Goal: Task Accomplishment & Management: Complete application form

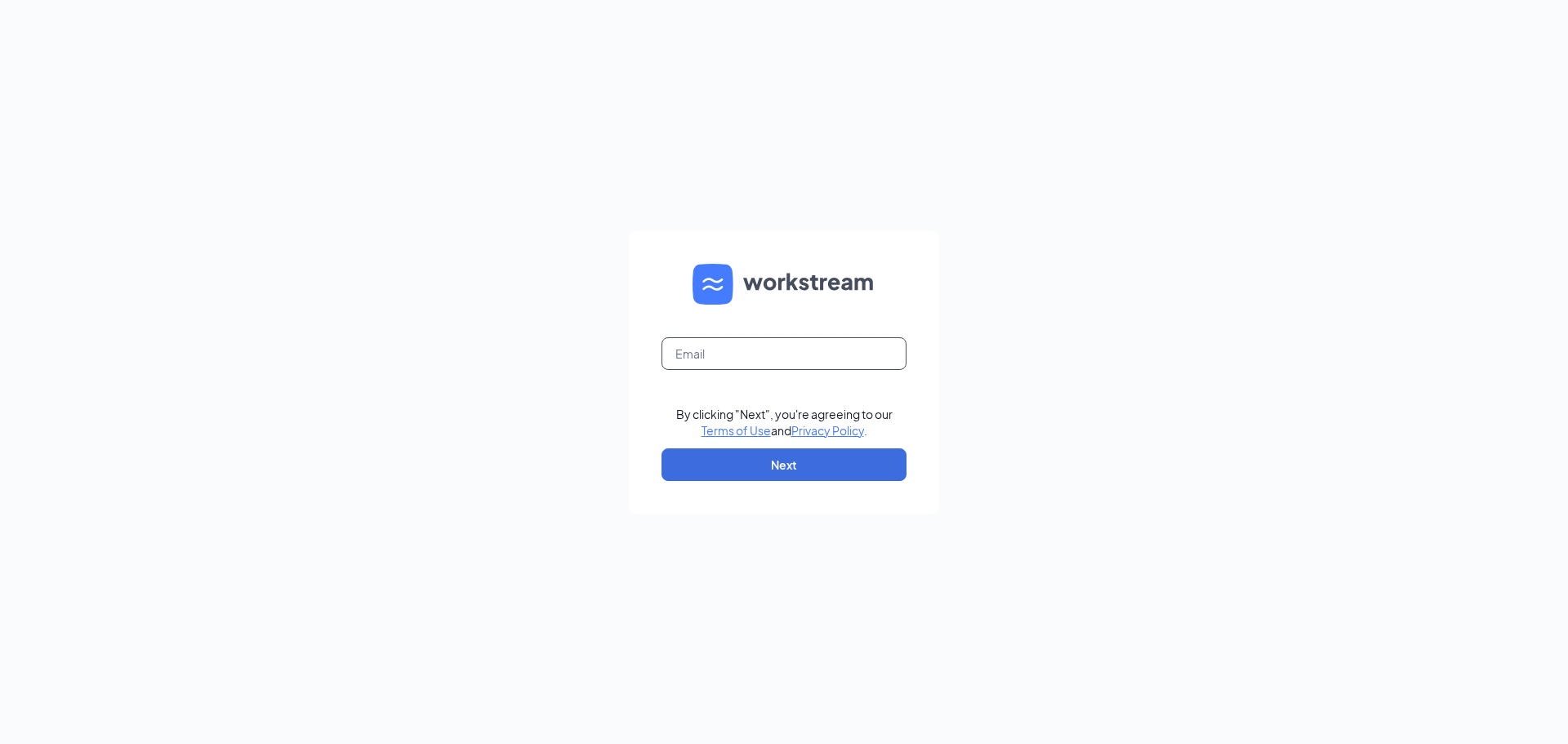
click at [778, 358] on input "text" at bounding box center [784, 353] width 245 height 32
type input "34krockolicious@gmail.com"
click at [791, 470] on button "Next" at bounding box center [784, 464] width 245 height 32
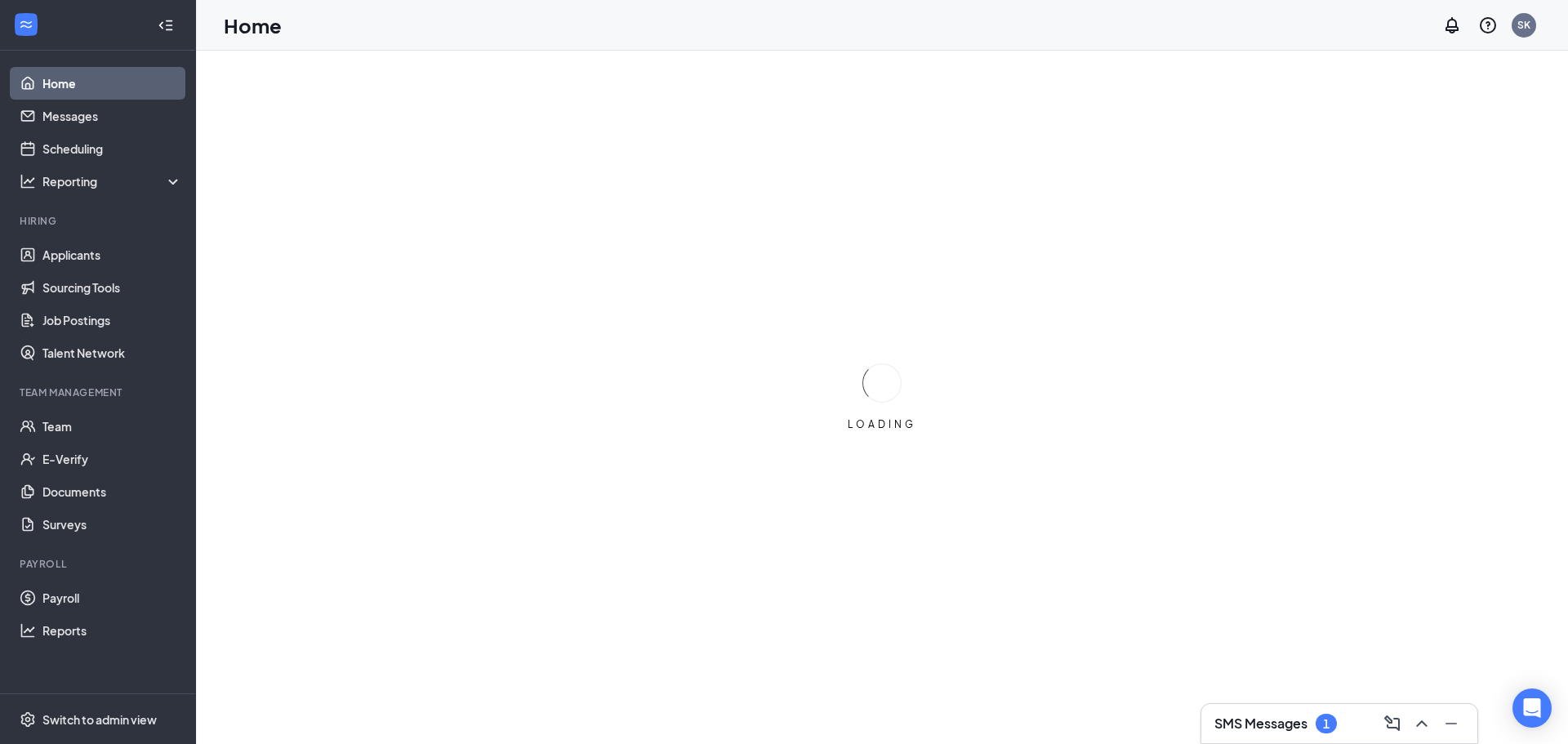
click at [1332, 728] on div "1" at bounding box center [1325, 723] width 21 height 19
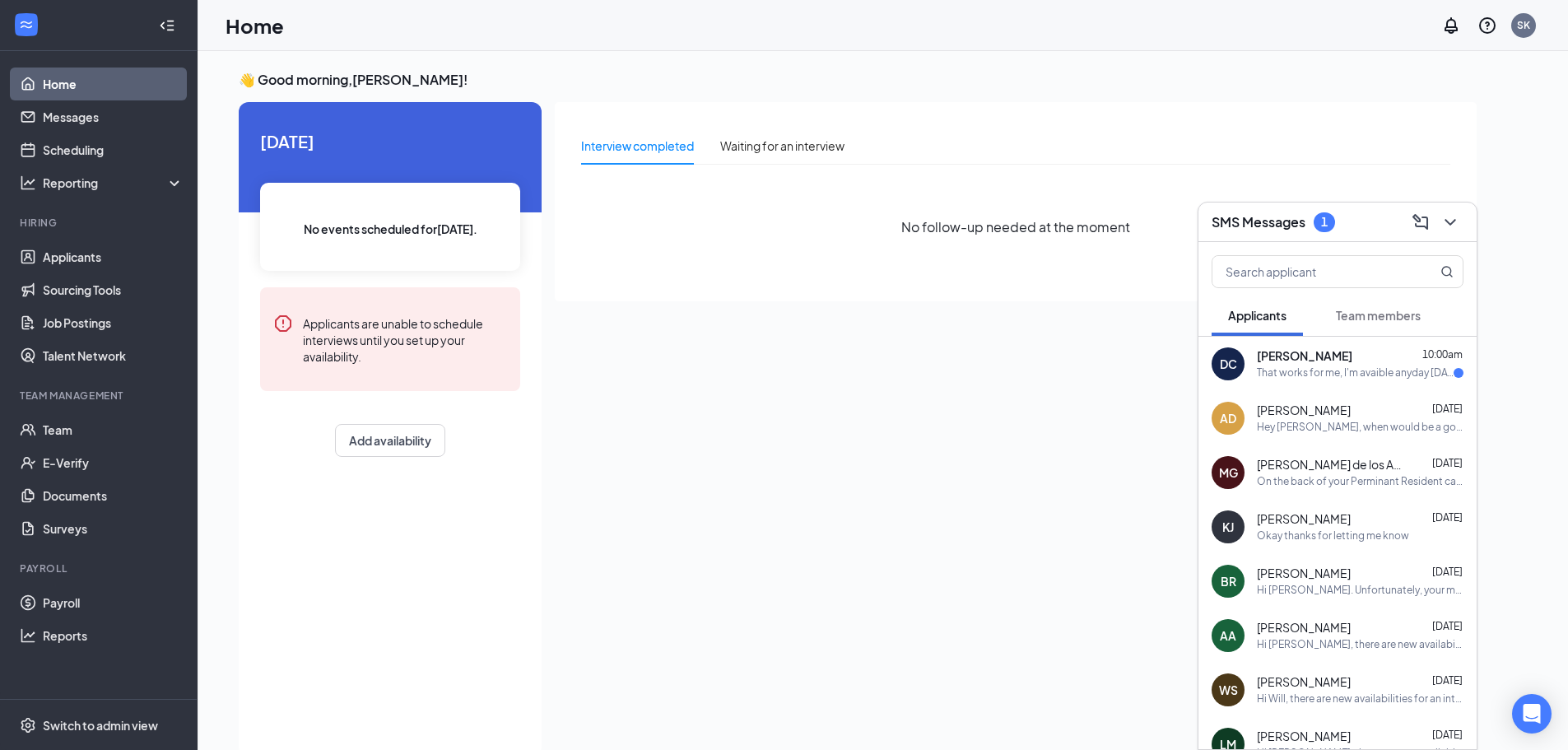
click at [1363, 376] on div "That works for me, I'm avaible anyday [DATE]-[DATE] for an interview this week" at bounding box center [1355, 373] width 197 height 14
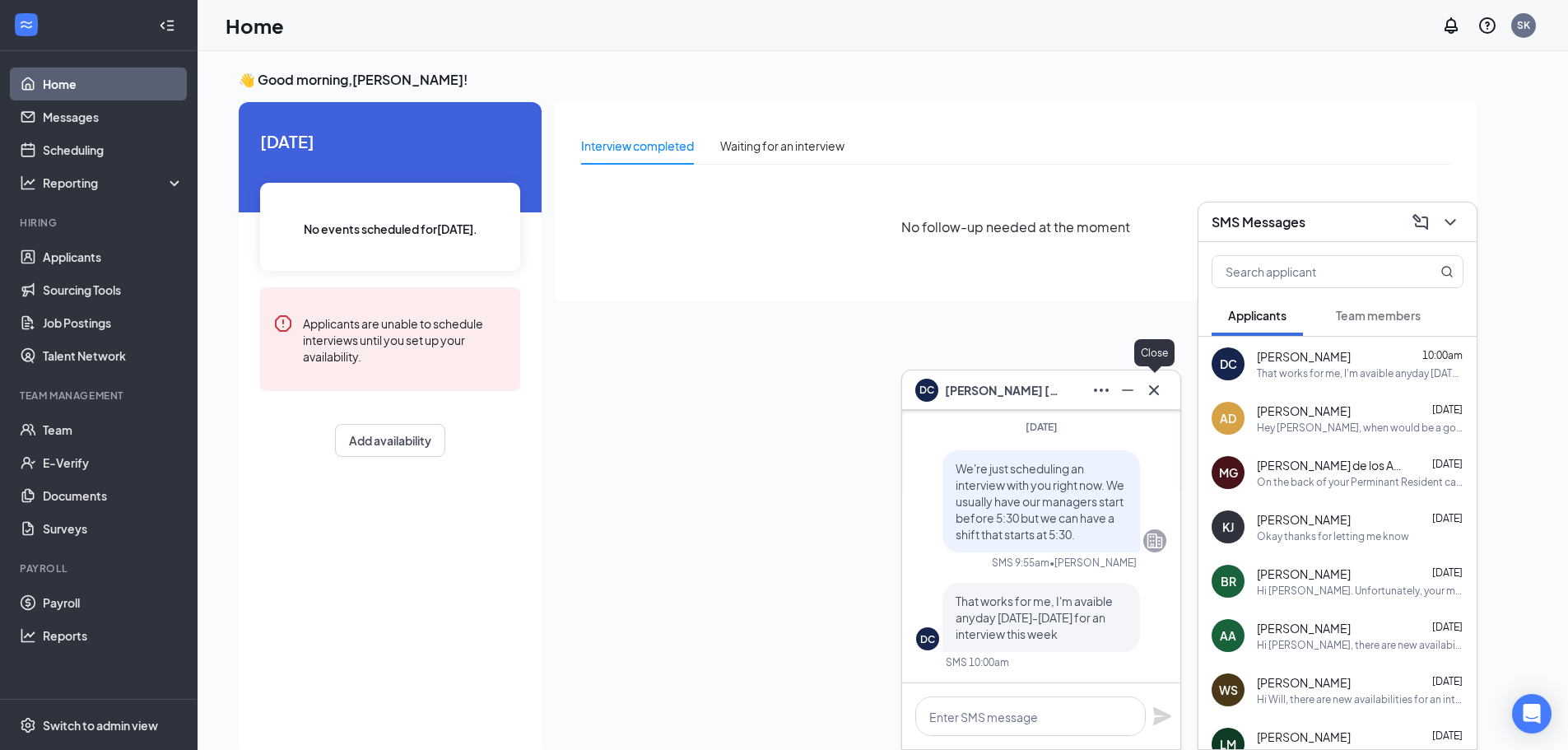
click at [1159, 394] on icon "Cross" at bounding box center [1153, 389] width 20 height 20
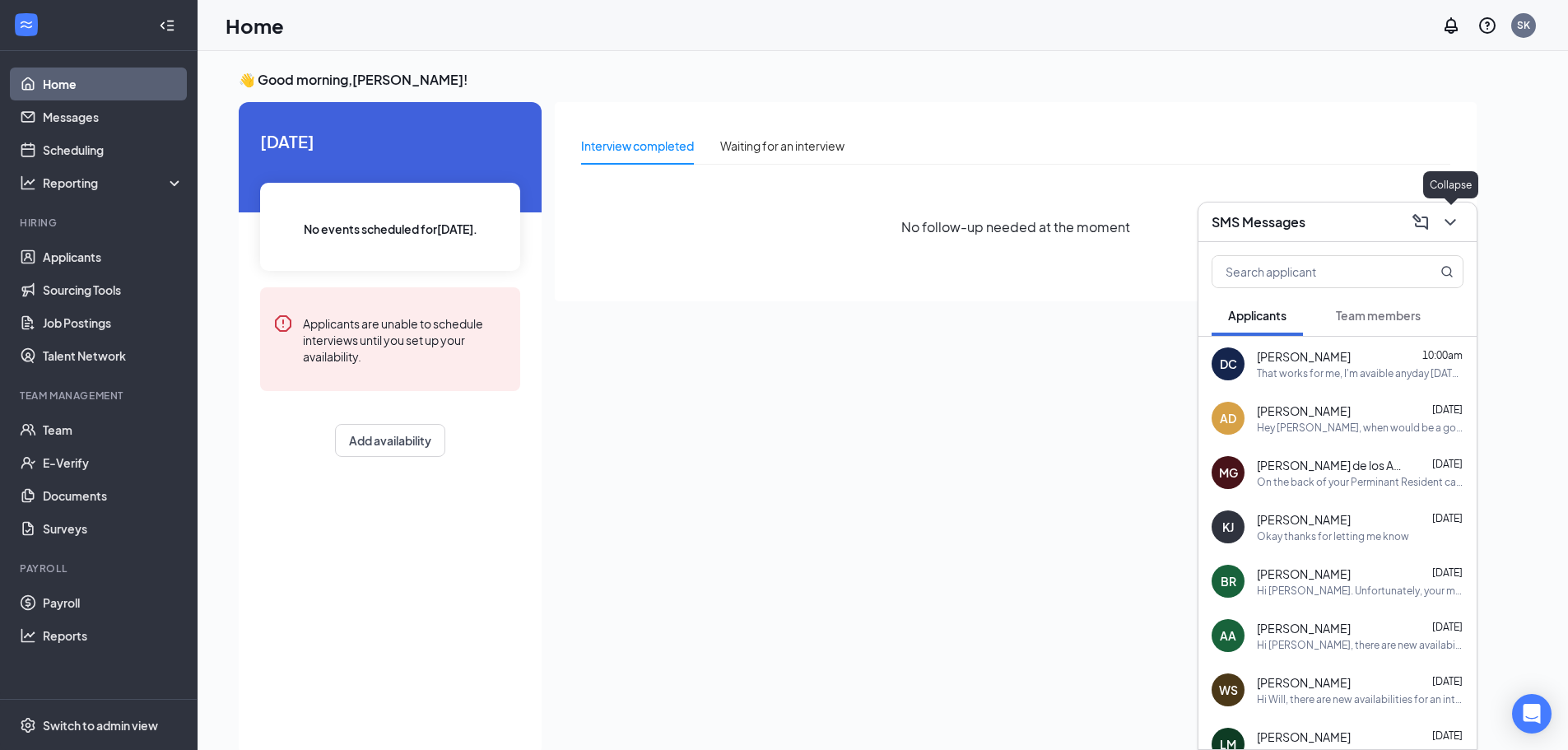
click at [1438, 221] on button at bounding box center [1450, 222] width 26 height 26
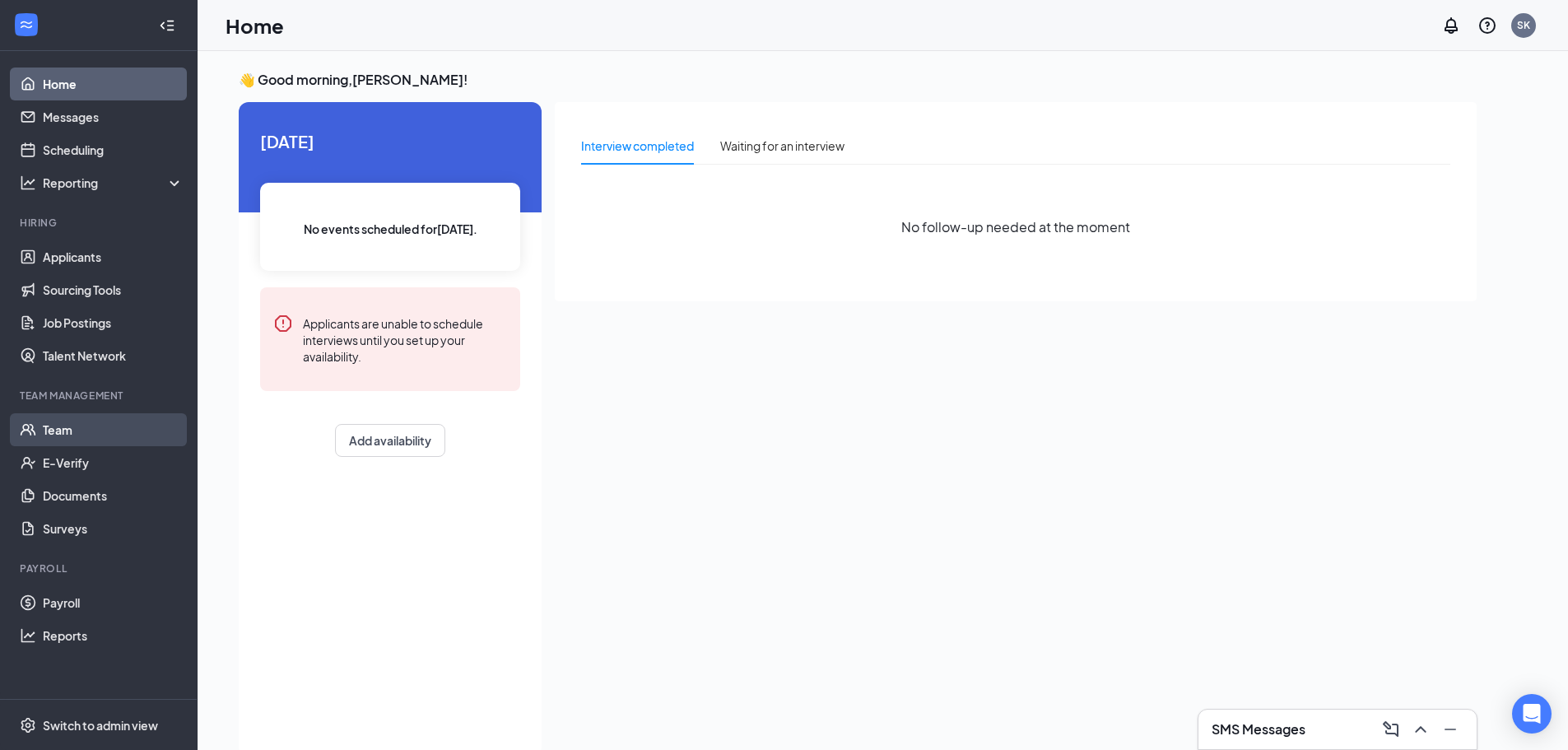
click at [82, 439] on link "Team" at bounding box center [113, 430] width 141 height 33
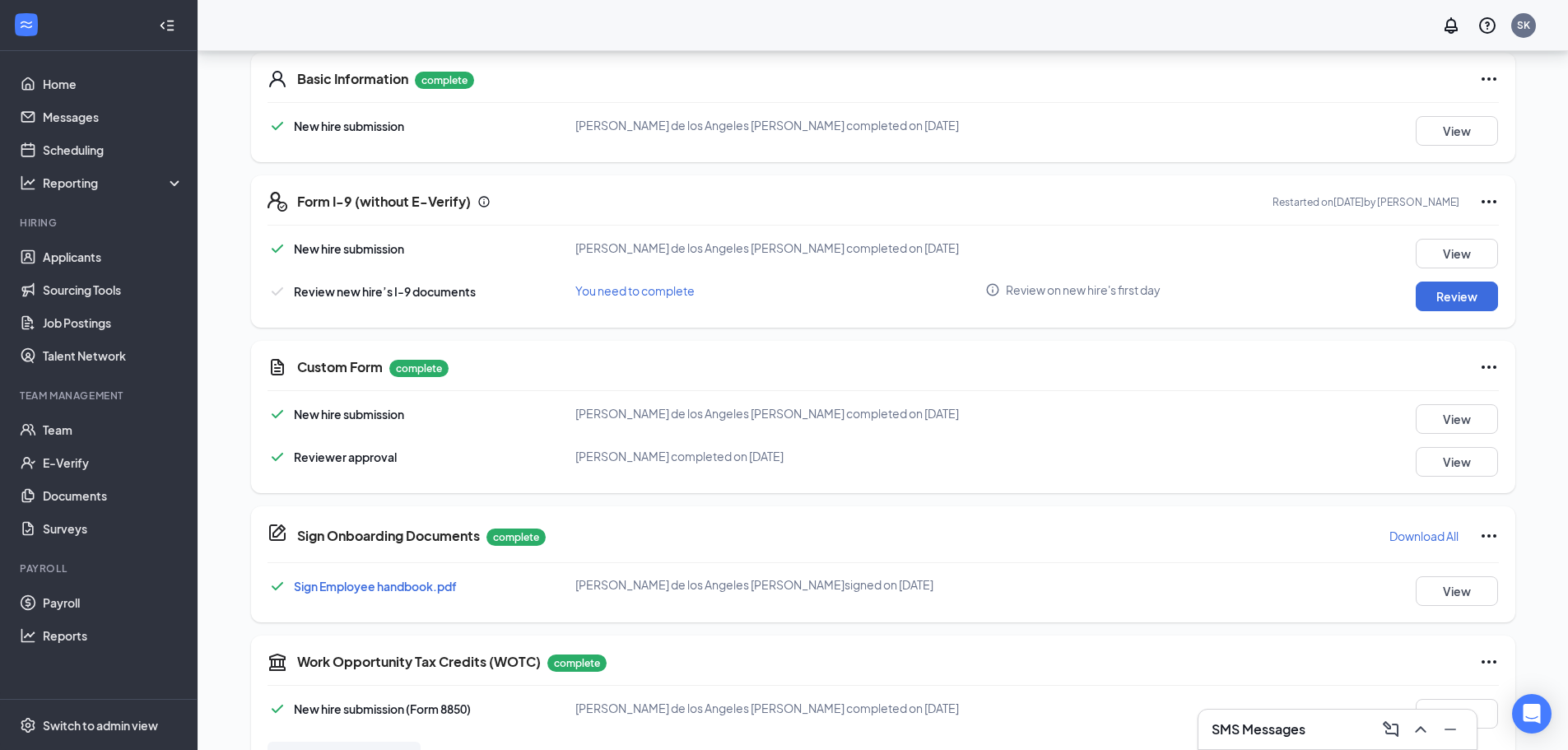
scroll to position [412, 0]
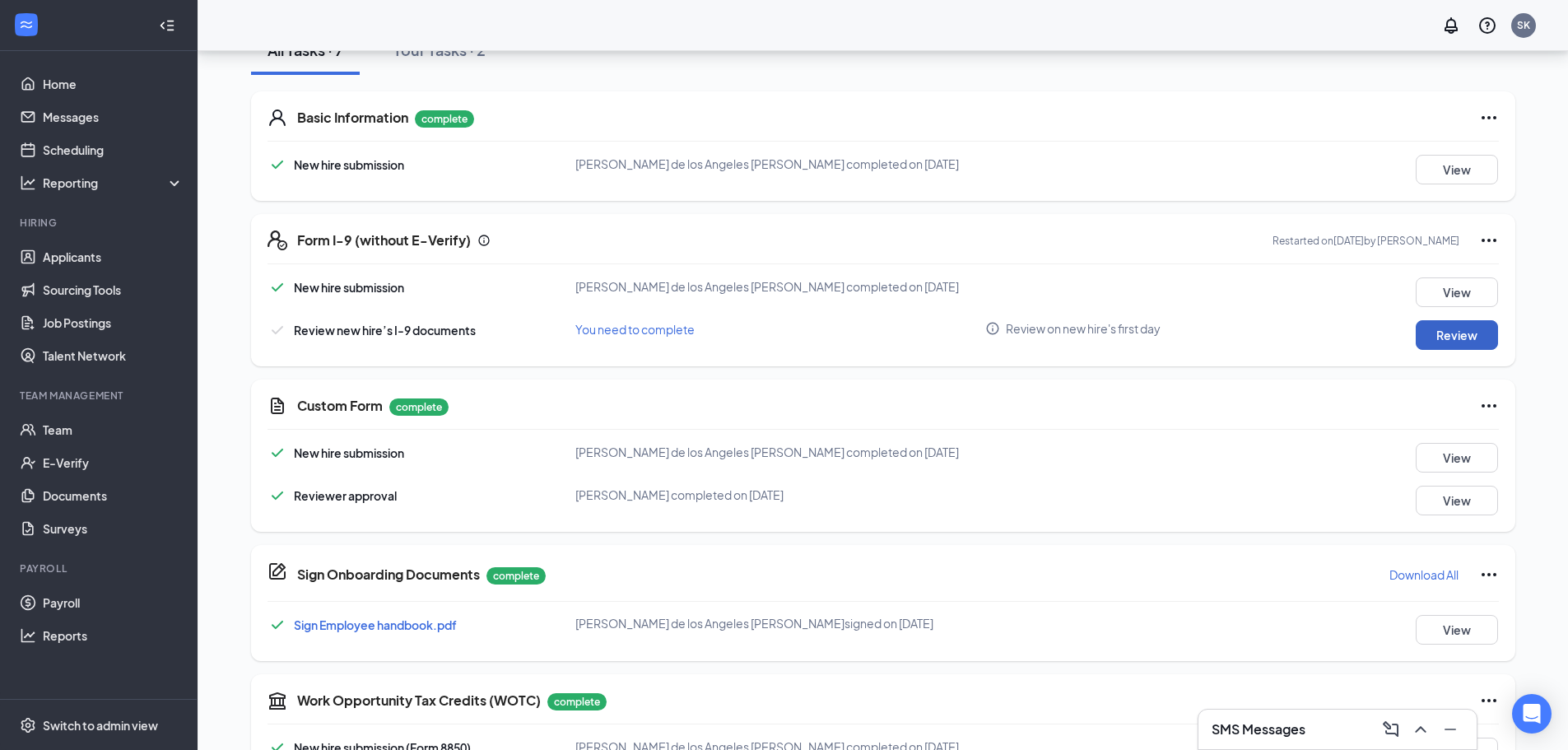
click at [1453, 333] on button "Review" at bounding box center [1457, 335] width 82 height 30
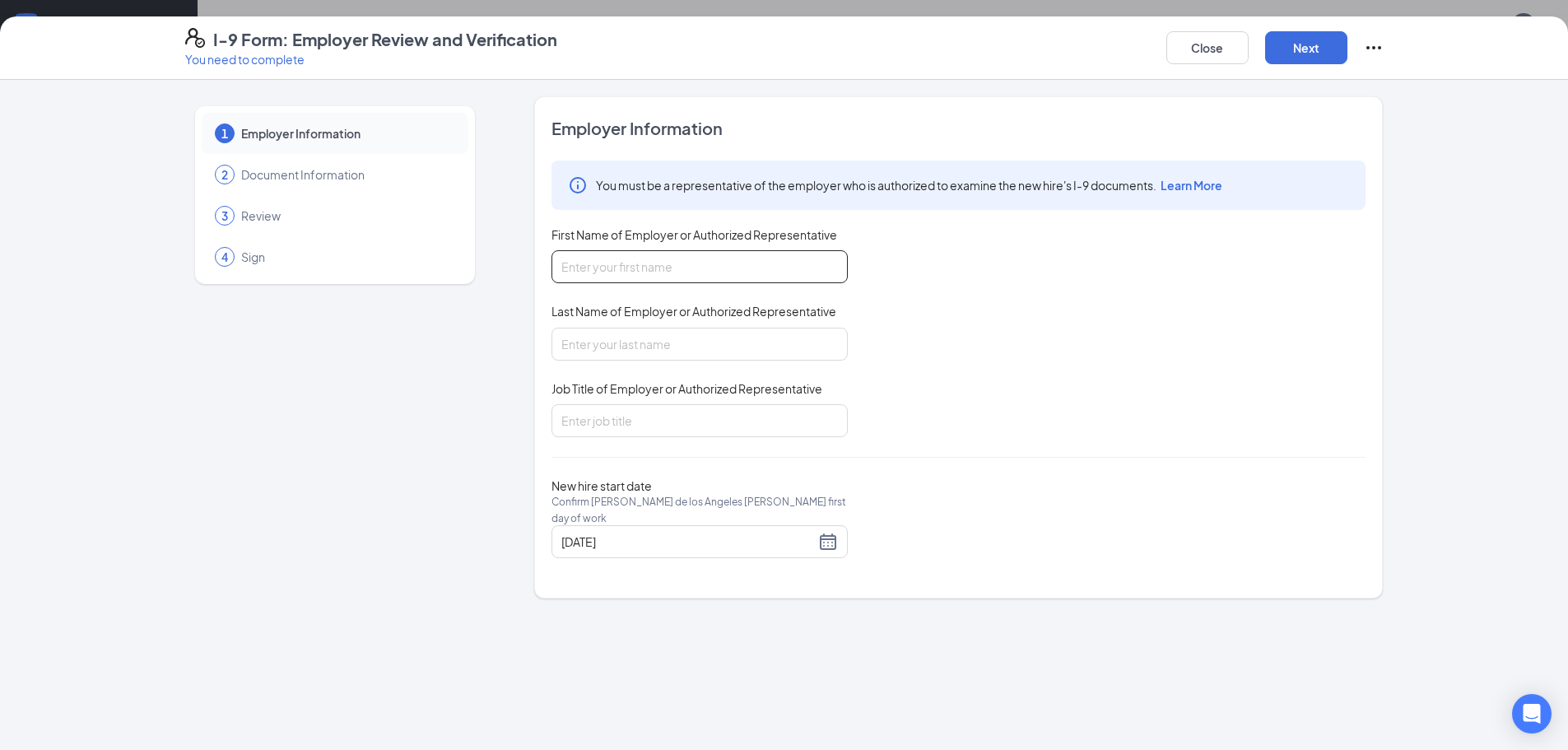
click at [779, 277] on input "First Name of Employer or Authorized Representative" at bounding box center [699, 266] width 296 height 33
click at [717, 268] on input "First Name of Employer or Authorized Representative" at bounding box center [699, 266] width 296 height 33
type input "Sean"
click at [660, 347] on input "Last Name of Employer or Authorized Representative" at bounding box center [699, 344] width 296 height 33
type input "Krock"
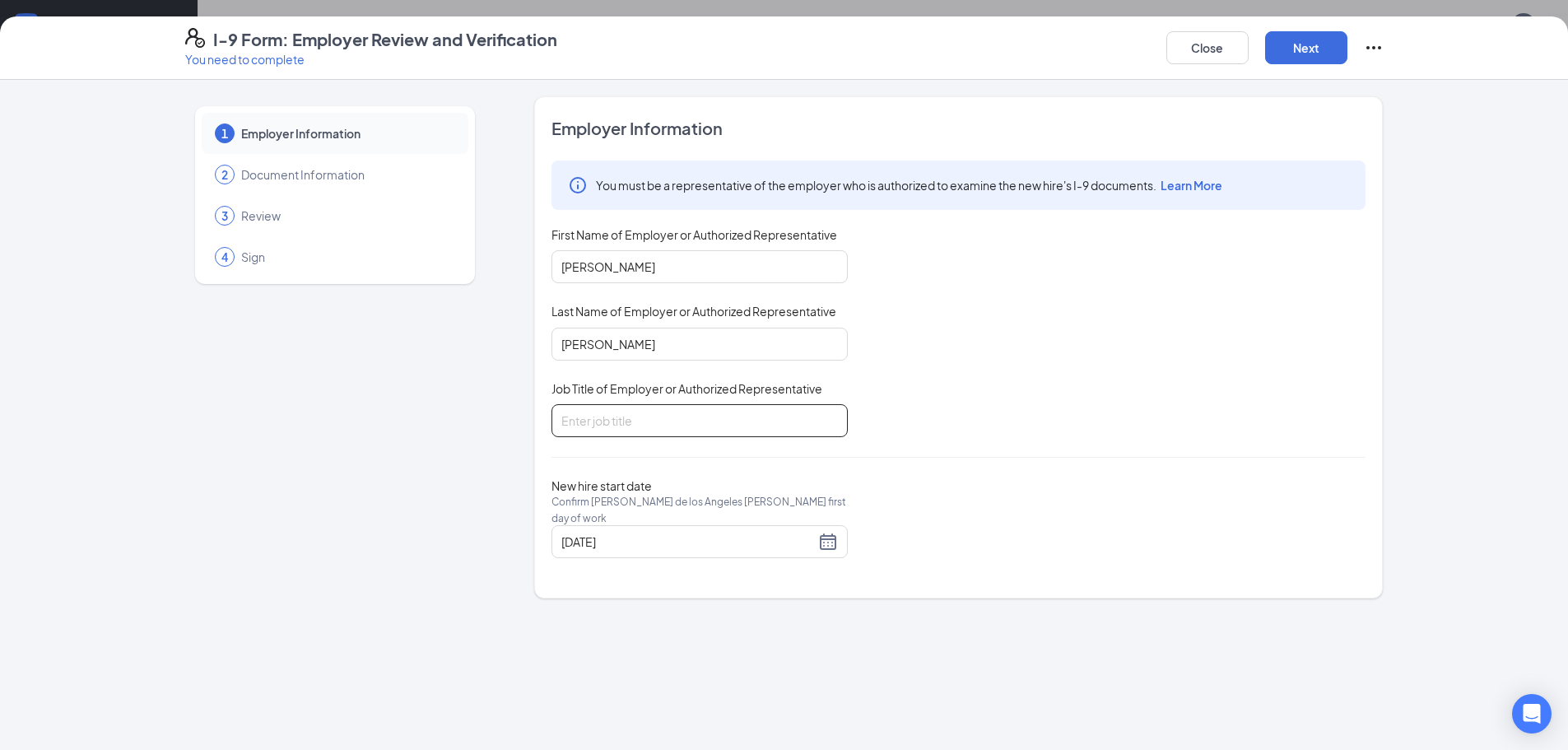
click at [666, 412] on input "Job Title of Employer or Authorized Representative" at bounding box center [699, 420] width 296 height 33
type input "Manager"
click at [825, 548] on div "09/22/2025" at bounding box center [699, 541] width 276 height 20
type input "09/16/2025"
click at [630, 683] on div "16" at bounding box center [635, 687] width 20 height 20
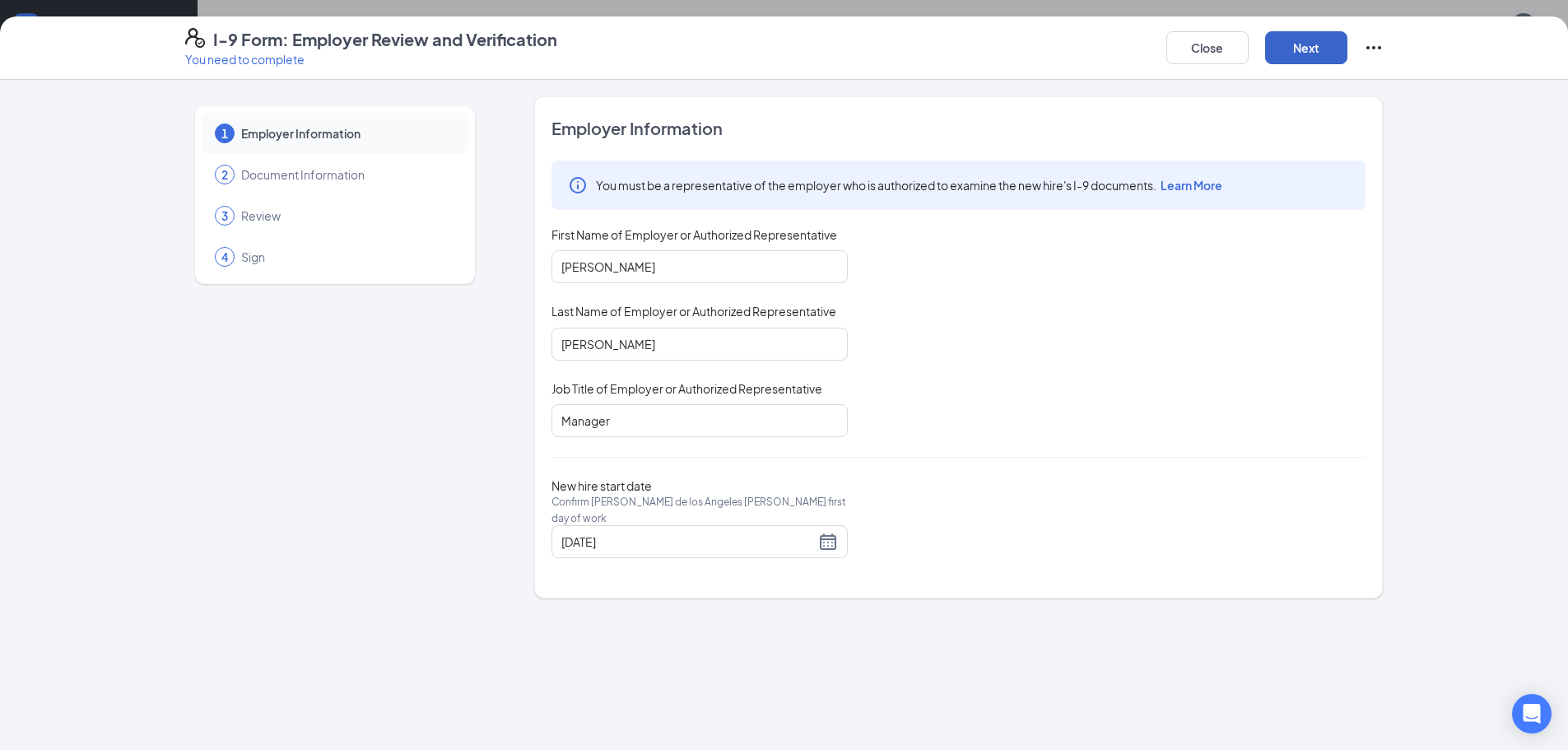
click at [1318, 52] on button "Next" at bounding box center [1307, 47] width 82 height 33
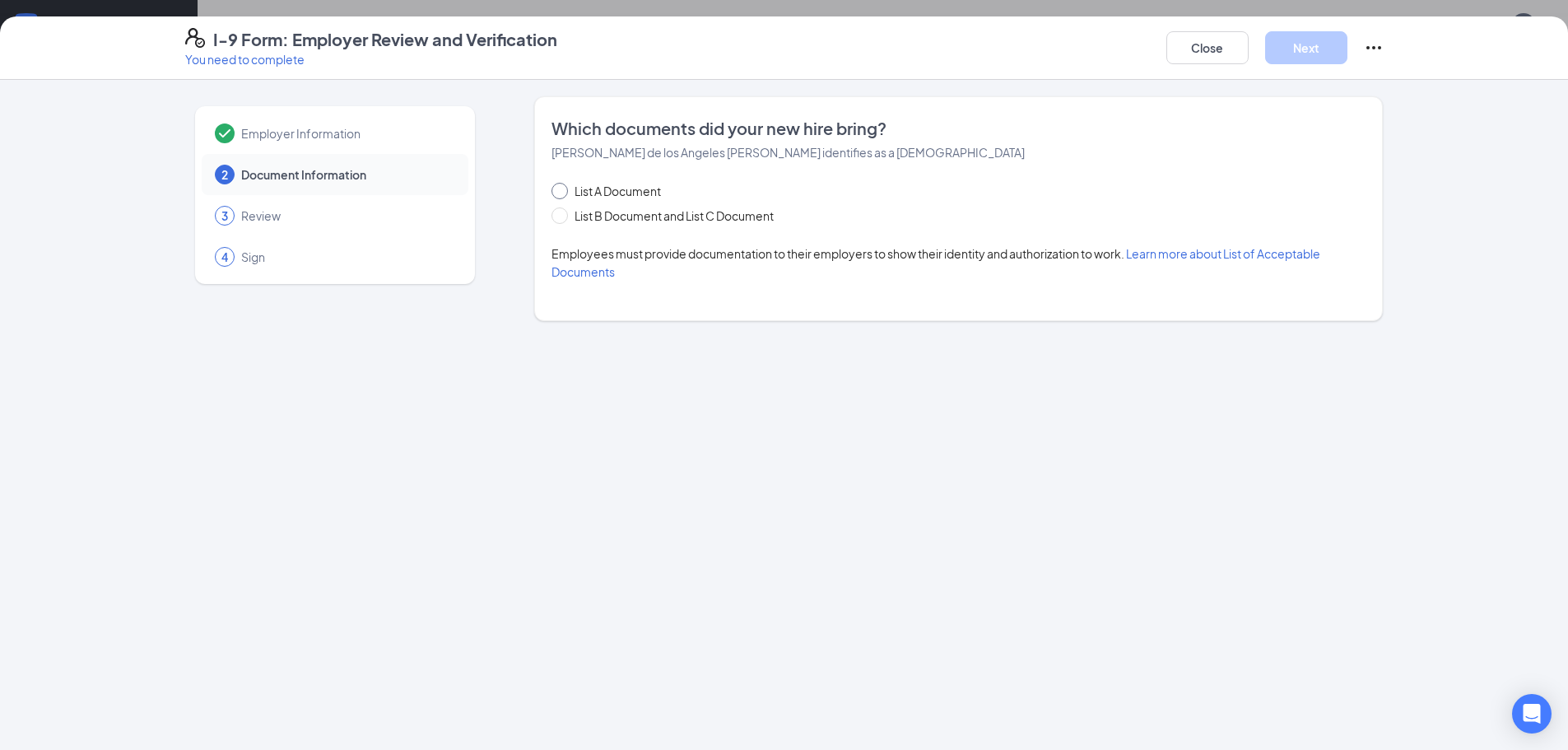
click at [566, 193] on span at bounding box center [560, 191] width 17 height 17
click at [563, 193] on input "List A Document" at bounding box center [558, 189] width 11 height 11
radio input "true"
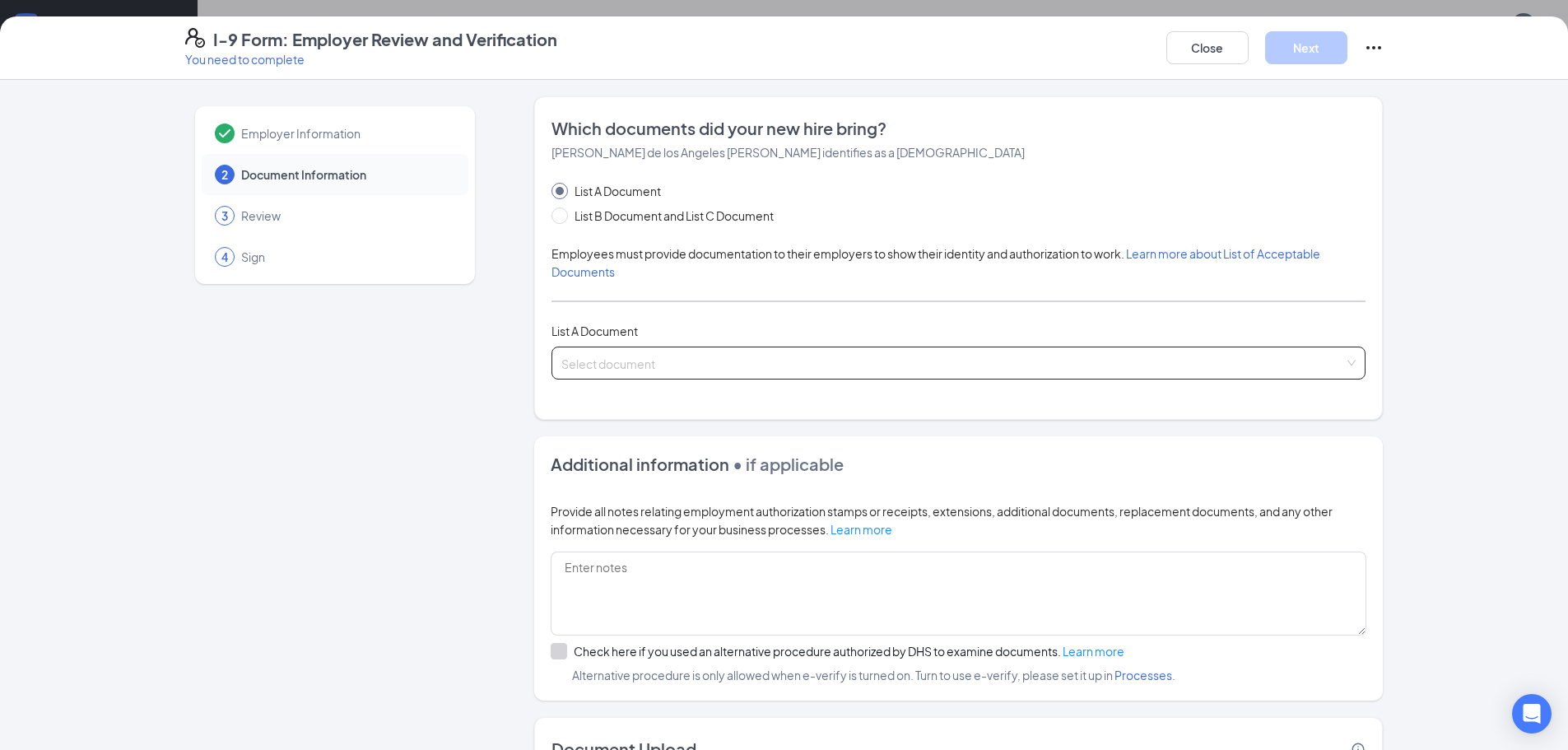
click at [1334, 361] on input "search" at bounding box center [953, 360] width 783 height 24
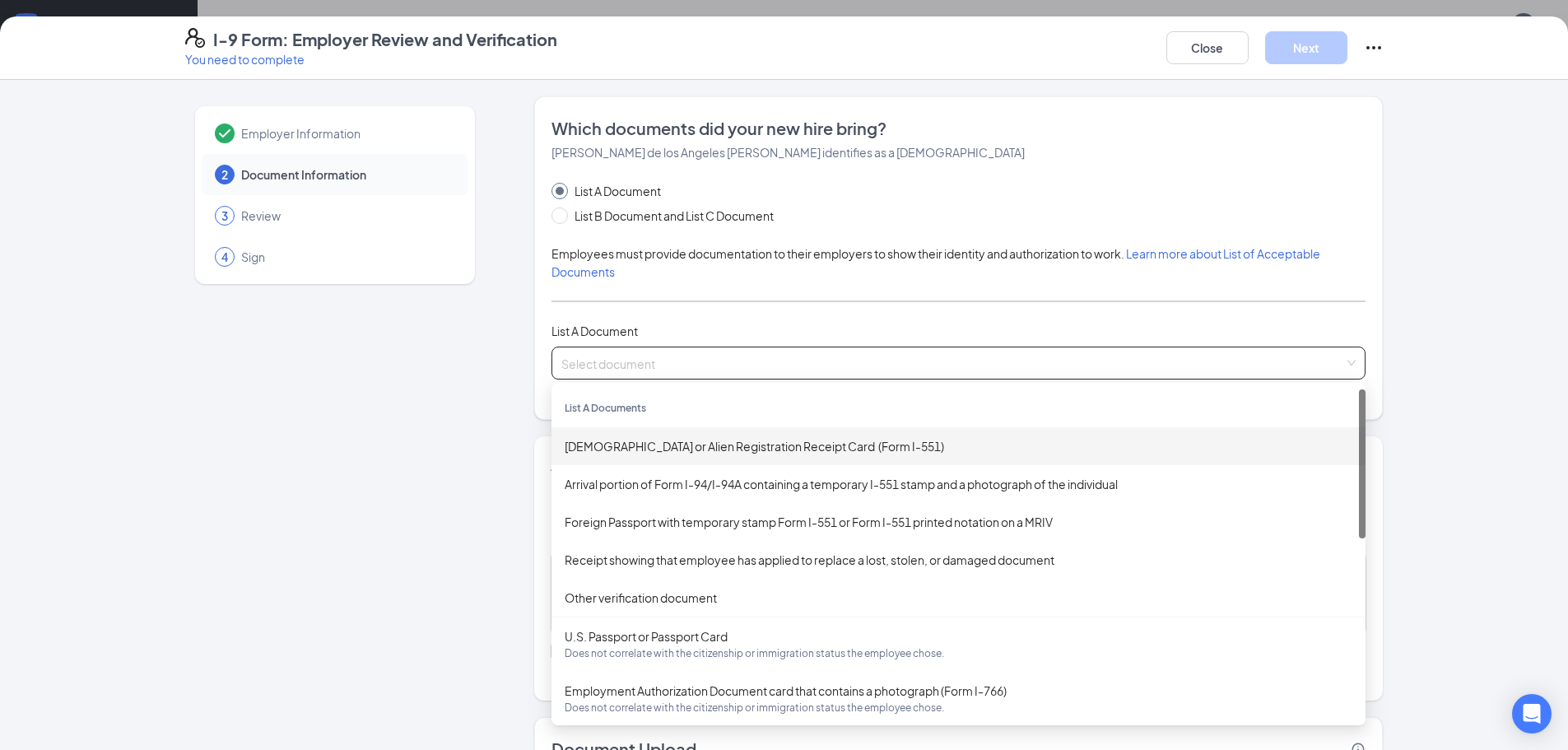
click at [941, 446] on div "Permanent Resident Card or Alien Registration Receipt Card (Form I-551)" at bounding box center [959, 446] width 788 height 18
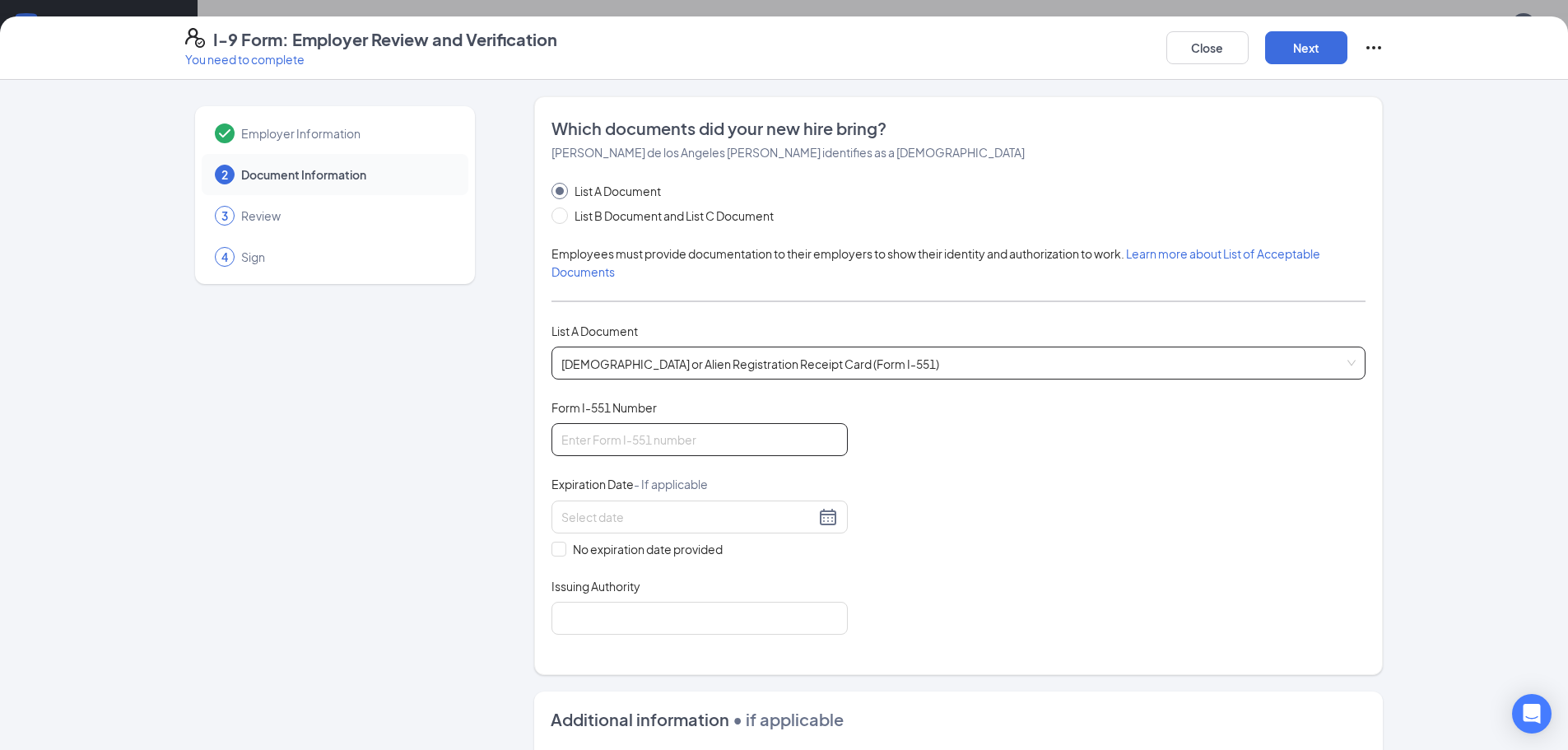
click at [737, 453] on input "Form I-551 Number" at bounding box center [699, 439] width 296 height 33
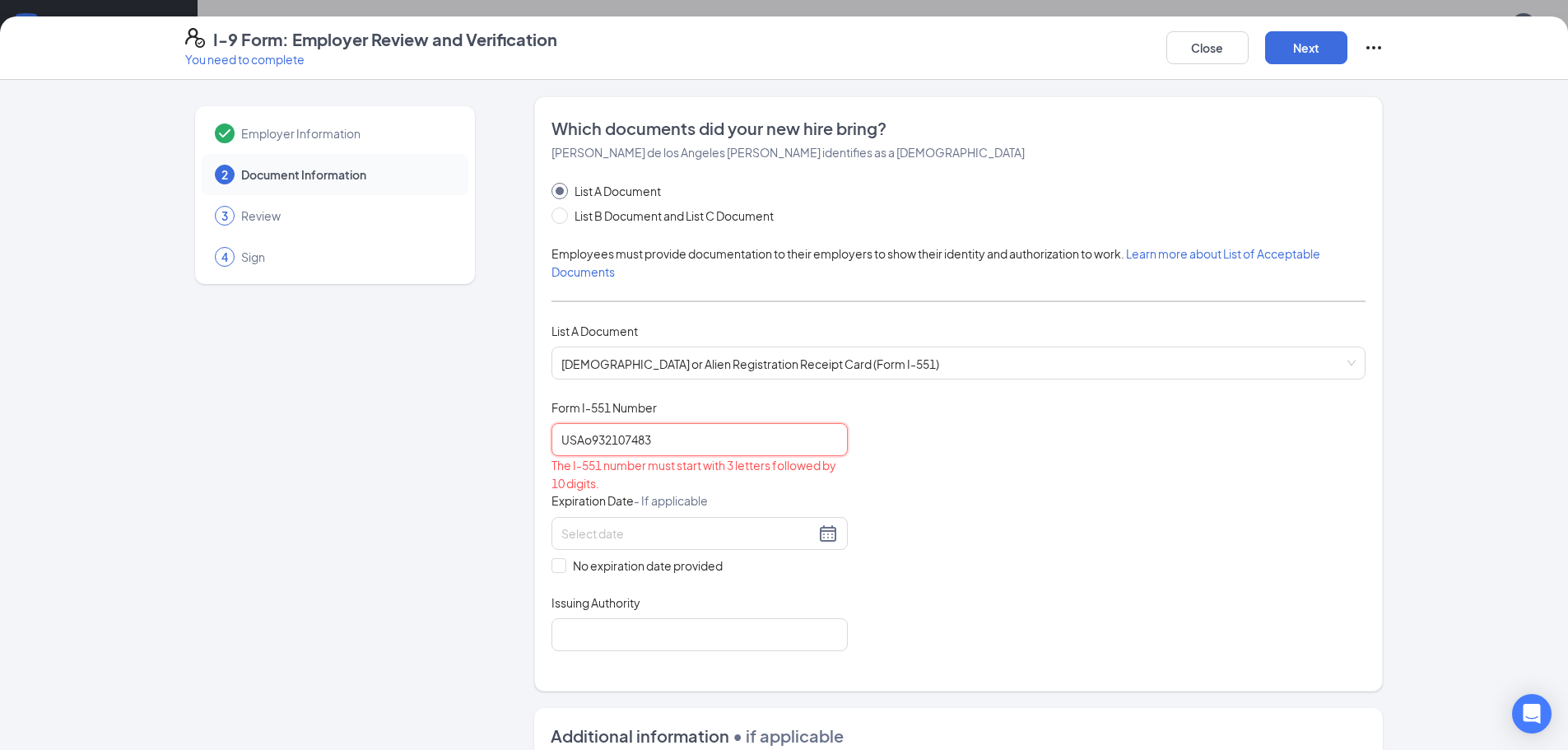
click at [585, 442] on input "USAo932107483" at bounding box center [699, 439] width 296 height 33
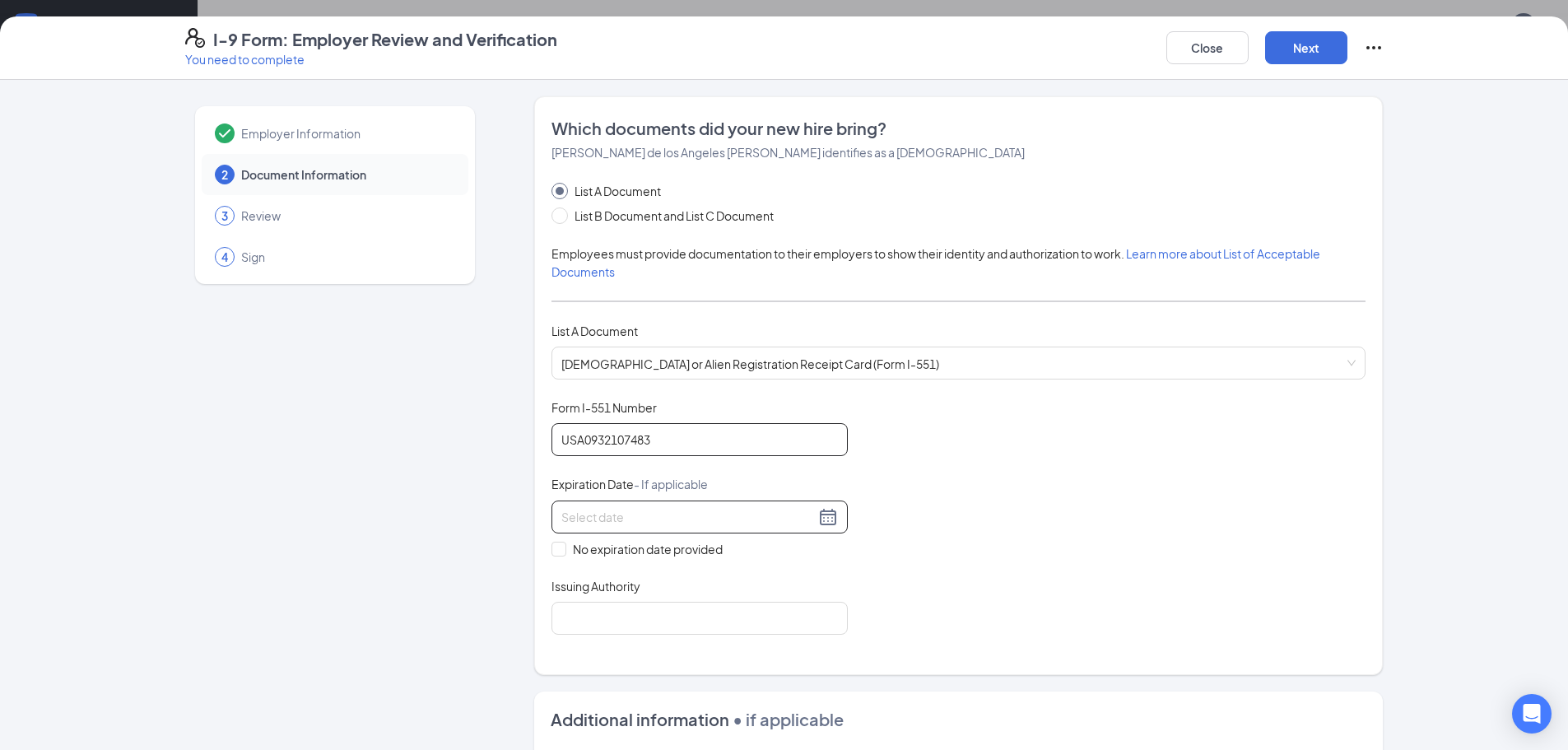
type input "USA0932107483"
click at [723, 517] on input at bounding box center [688, 517] width 254 height 18
type input "09/03/2025"
type input "8"
type input "08/02/2021"
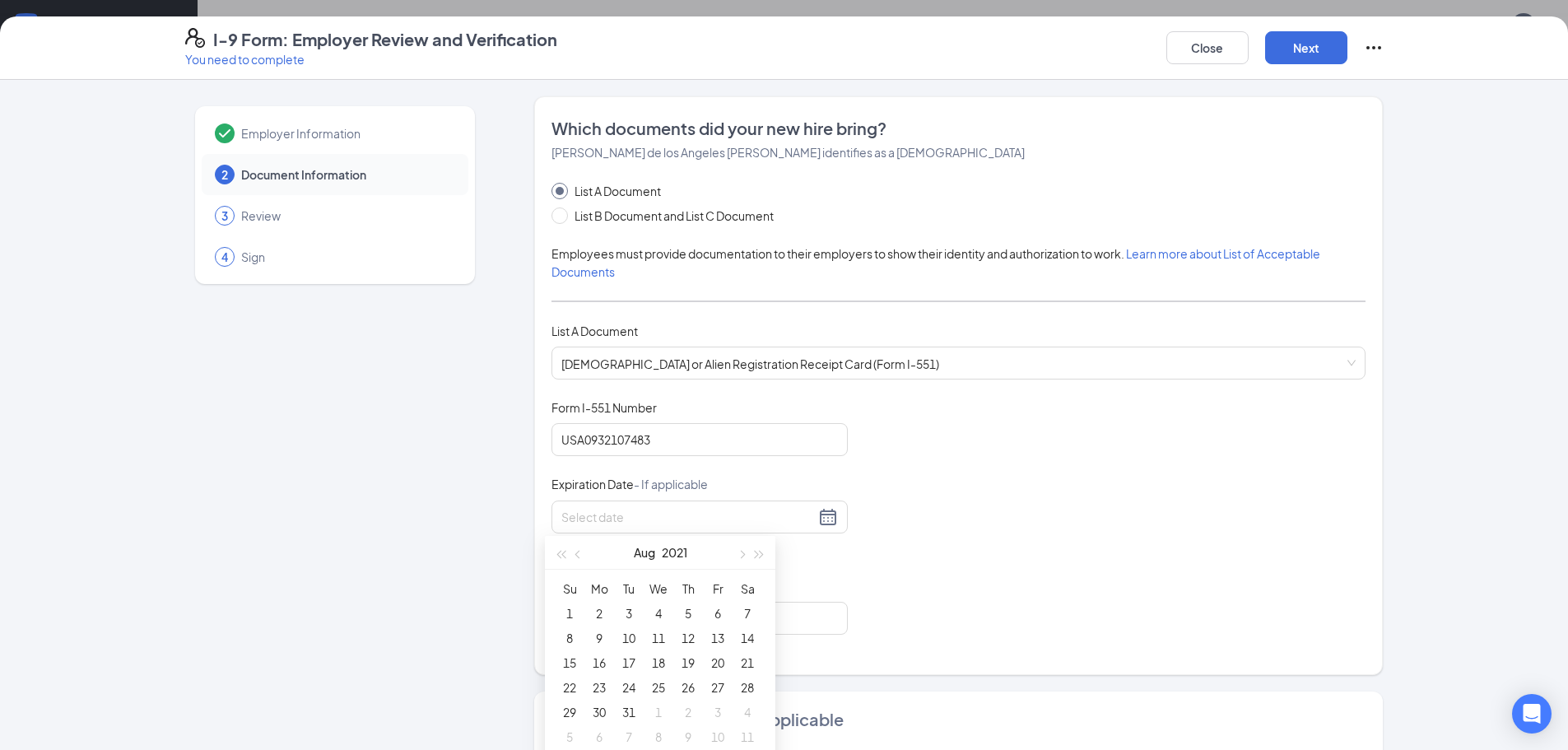
click at [1306, 452] on div "Document Title Permanent Resident Card or Alien Registration Receipt Card (Form…" at bounding box center [959, 517] width 814 height 235
click at [685, 510] on input at bounding box center [688, 517] width 254 height 18
click at [747, 619] on div "2" at bounding box center [747, 613] width 20 height 20
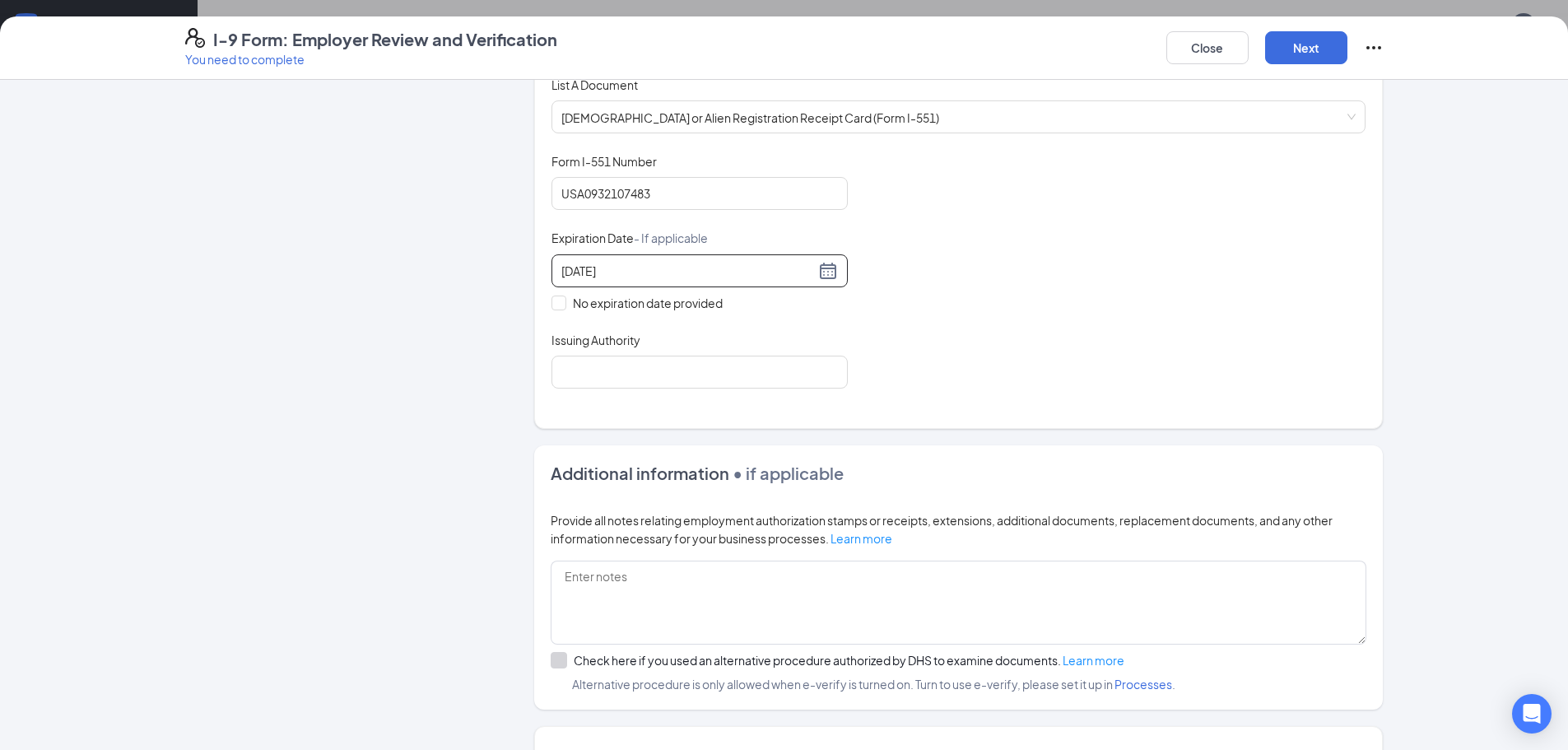
scroll to position [247, 0]
type input "08/02/2031"
click at [721, 373] on input "Issuing Authority" at bounding box center [699, 371] width 296 height 33
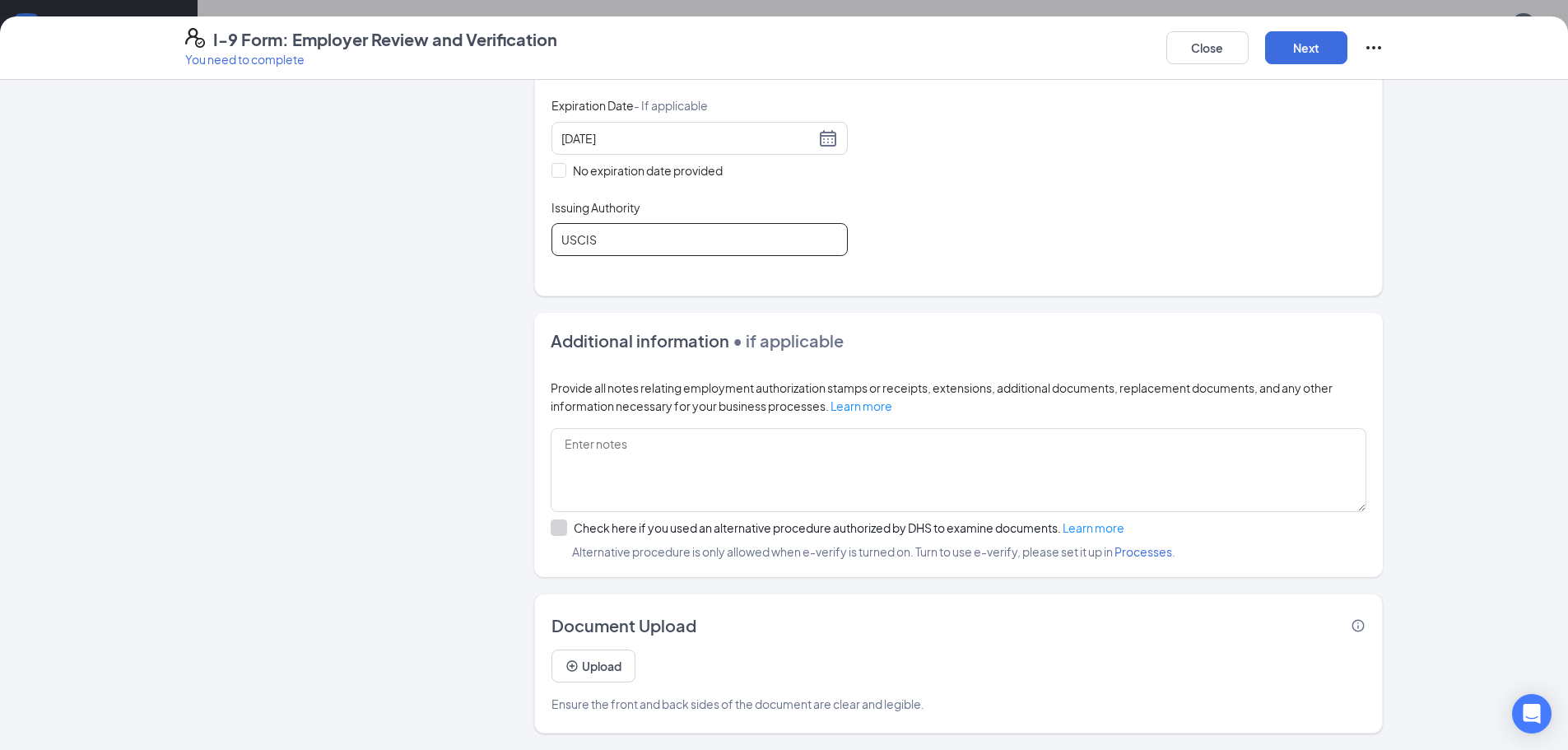
scroll to position [504, 0]
type input "USCIS"
click at [1326, 45] on button "Next" at bounding box center [1307, 47] width 82 height 33
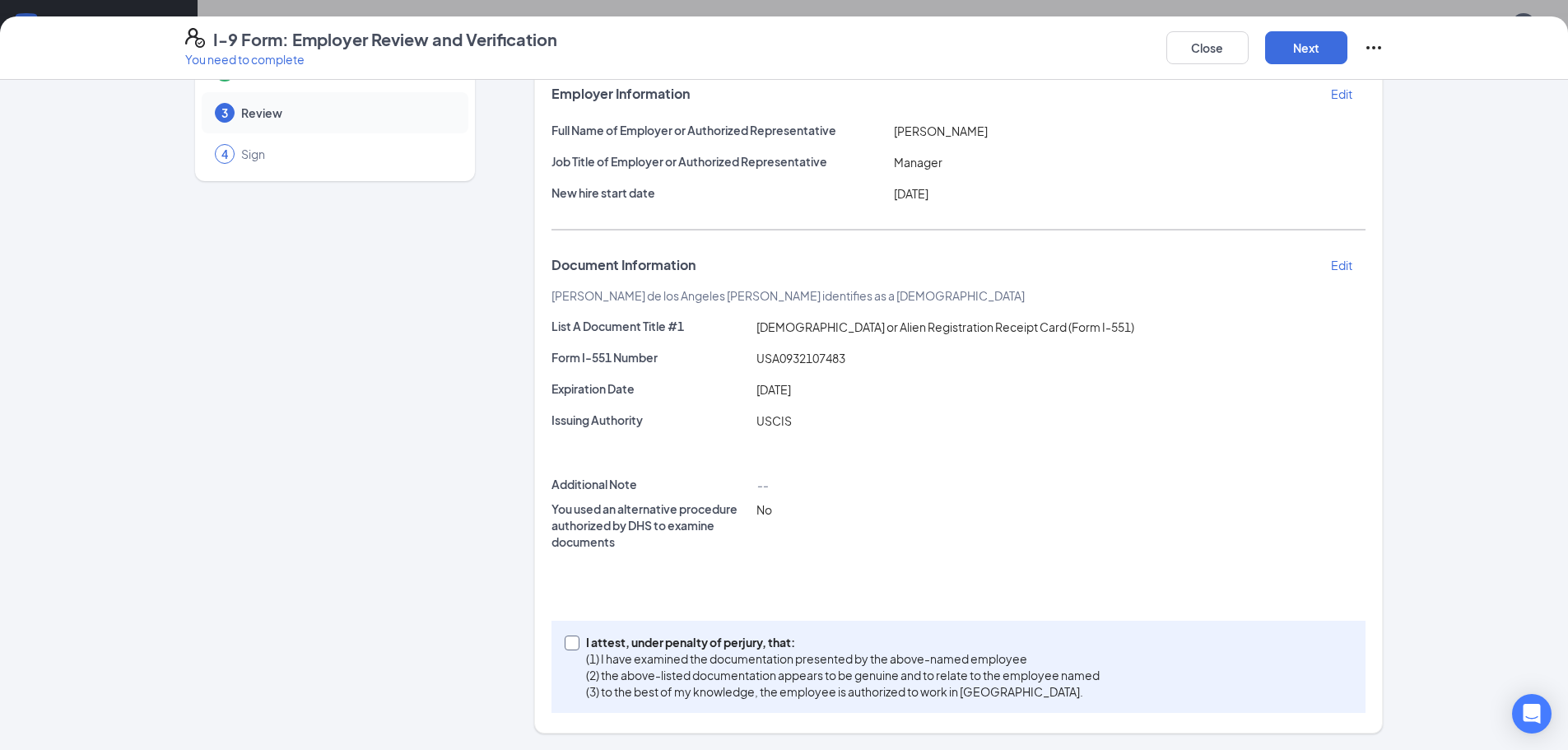
click at [568, 643] on input "I attest, under penalty of perjury, that: (1) I have examined the documentation…" at bounding box center [571, 642] width 11 height 11
checkbox input "true"
click at [1310, 54] on button "Next" at bounding box center [1307, 47] width 82 height 33
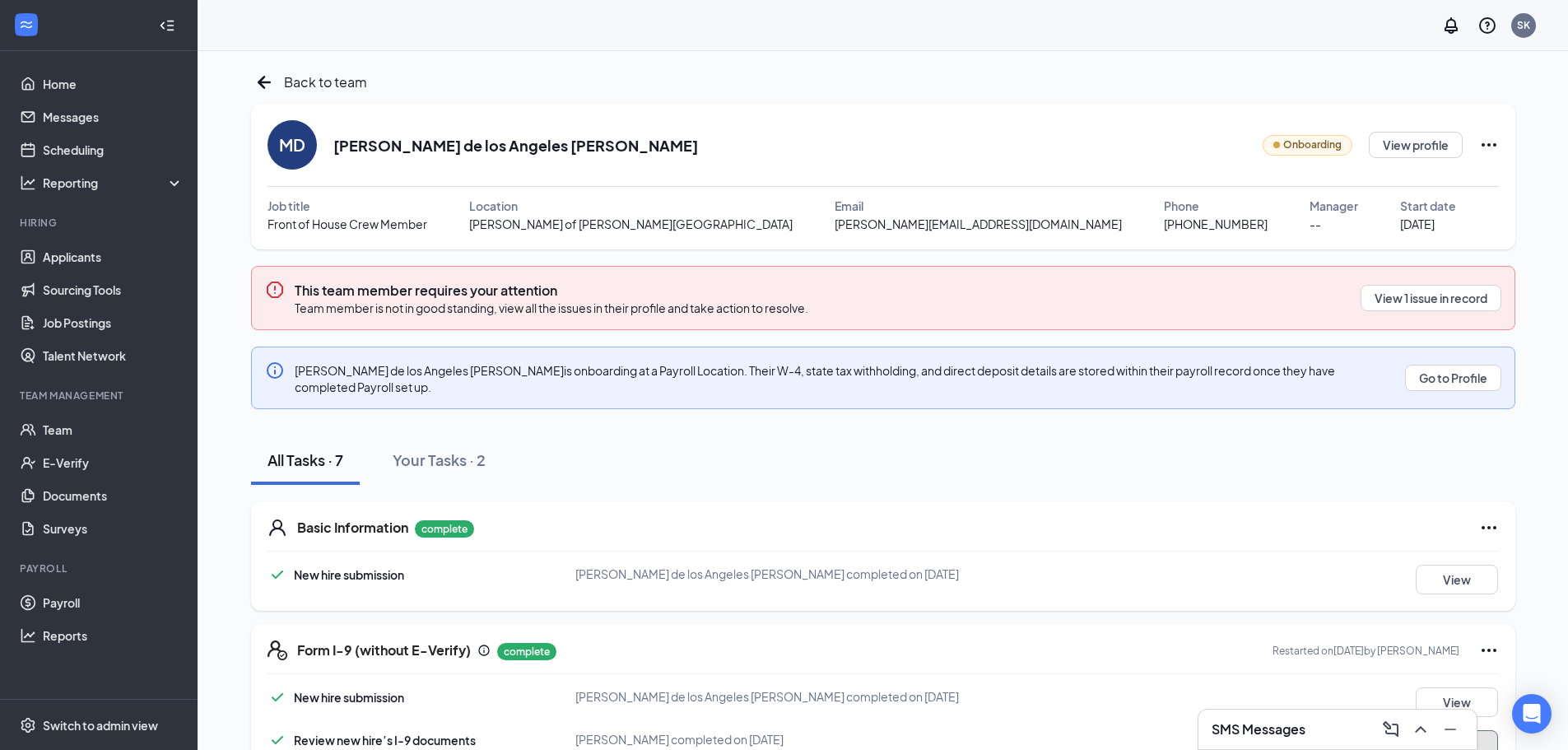
scroll to position [0, 0]
click at [1387, 307] on button "View 1 issue in record" at bounding box center [1431, 300] width 141 height 26
